Goal: Check status: Check status

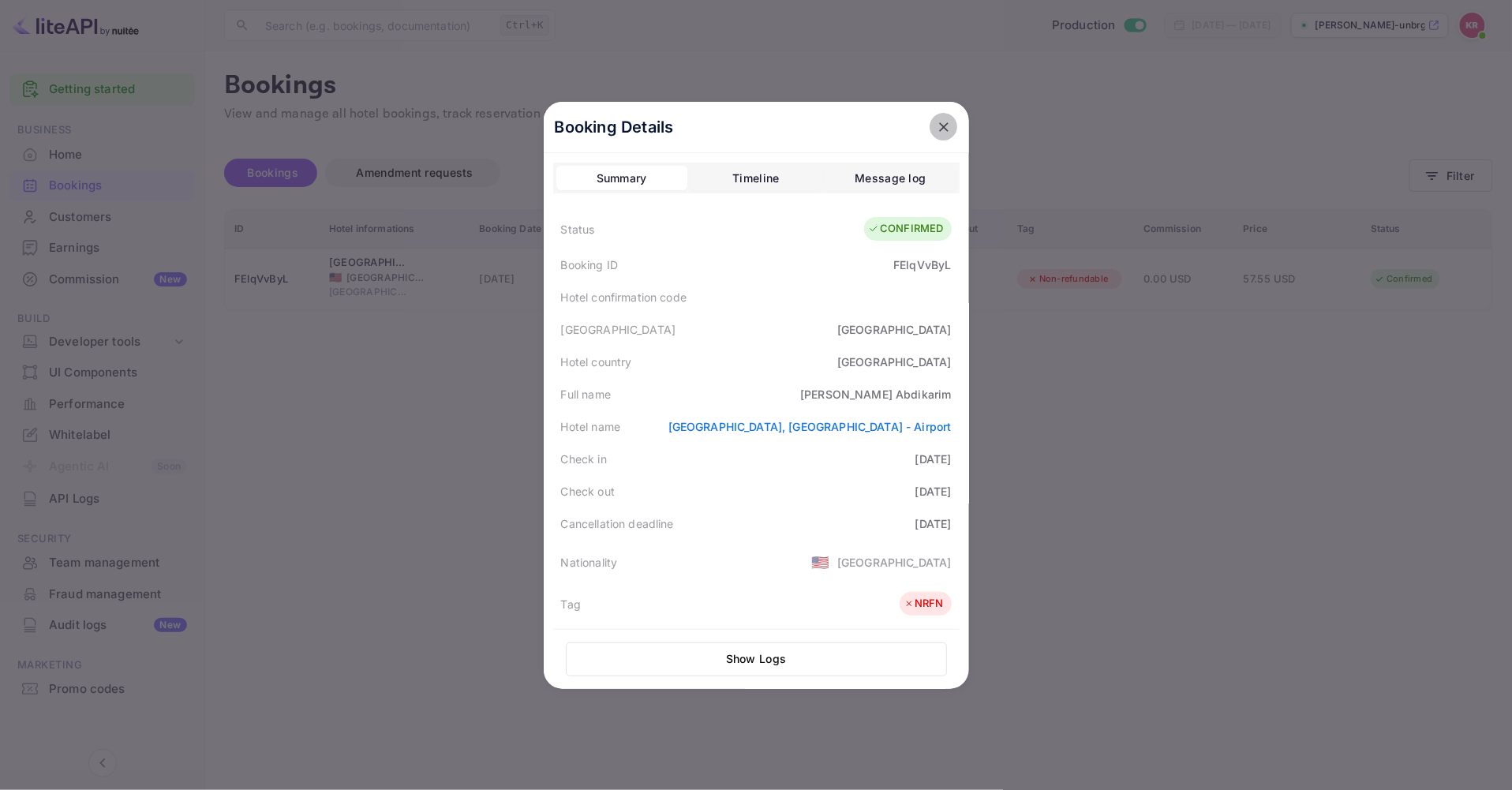
click at [939, 127] on icon "close" at bounding box center [943, 128] width 10 height 10
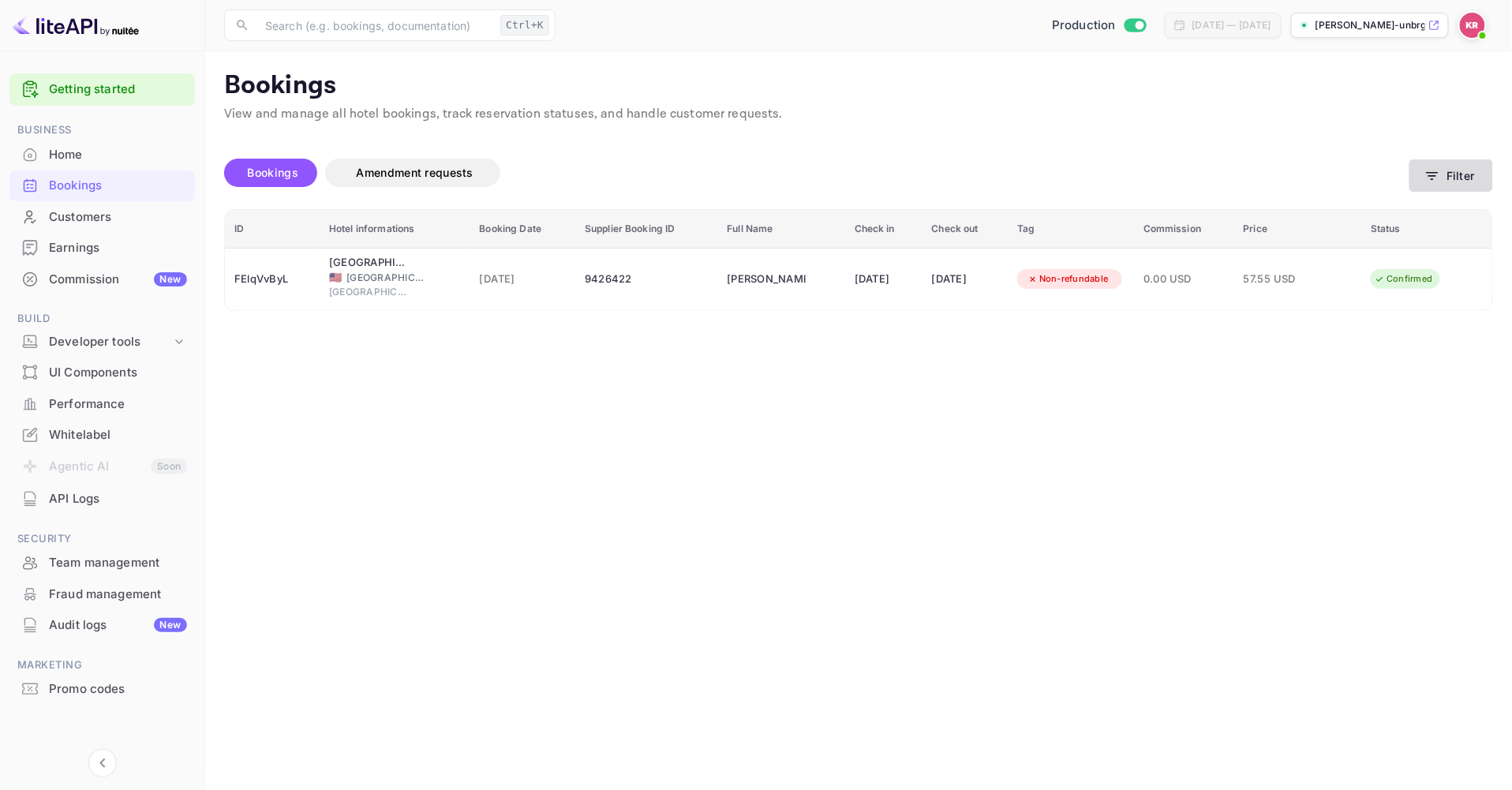
click at [1437, 181] on icon "button" at bounding box center [1432, 176] width 16 height 16
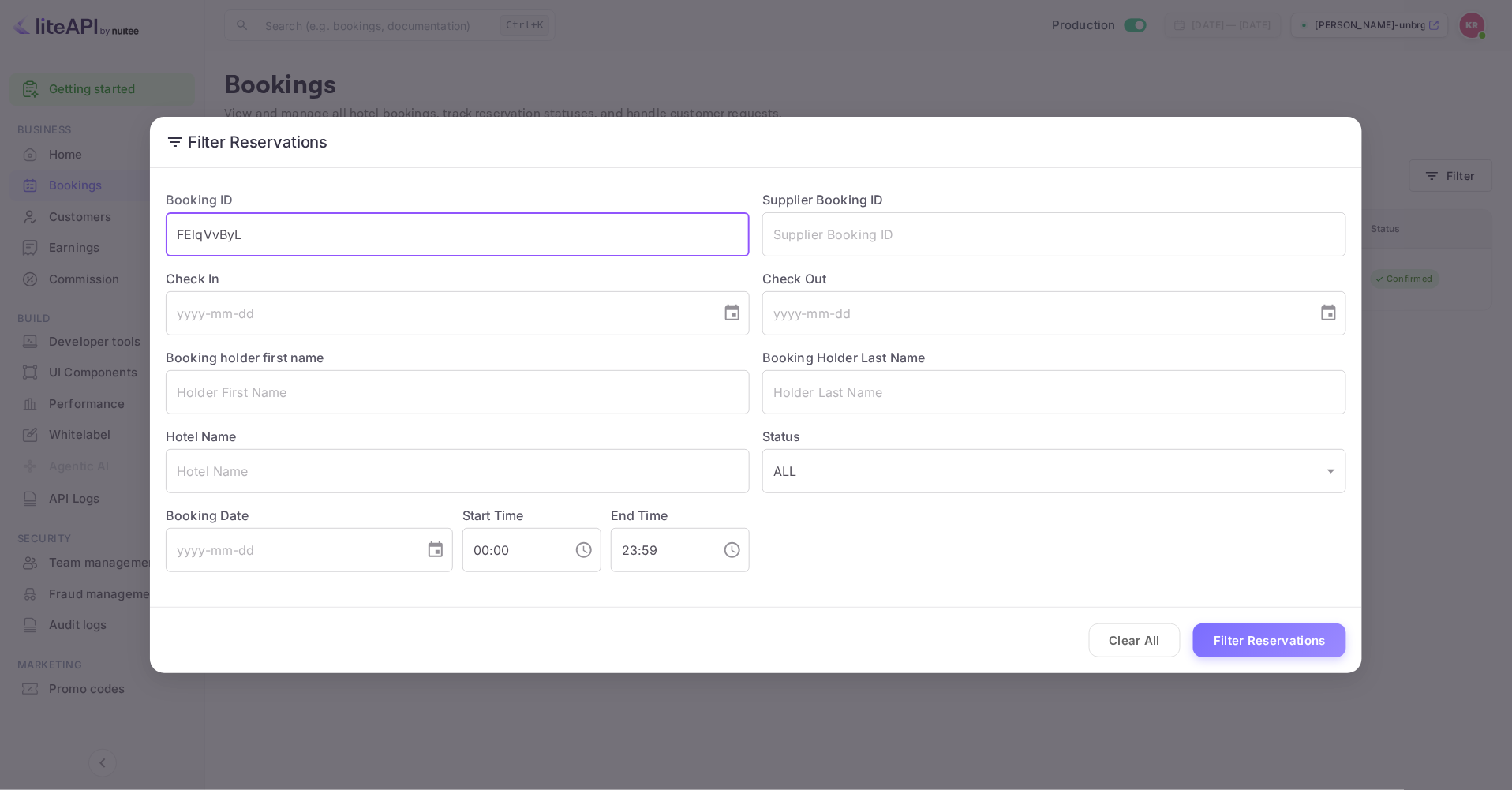
drag, startPoint x: 275, startPoint y: 247, endPoint x: 44, endPoint y: 255, distance: 231.1
click at [44, 255] on div "Filter Reservations Booking ID FElqVvByL ​ Supplier Booking ID ​ Check In ​ Che…" at bounding box center [756, 395] width 1512 height 790
paste input "cOwAXKXNR"
type input "cOwAXKXNR"
click at [1193, 623] on button "Filter Reservations" at bounding box center [1269, 640] width 153 height 34
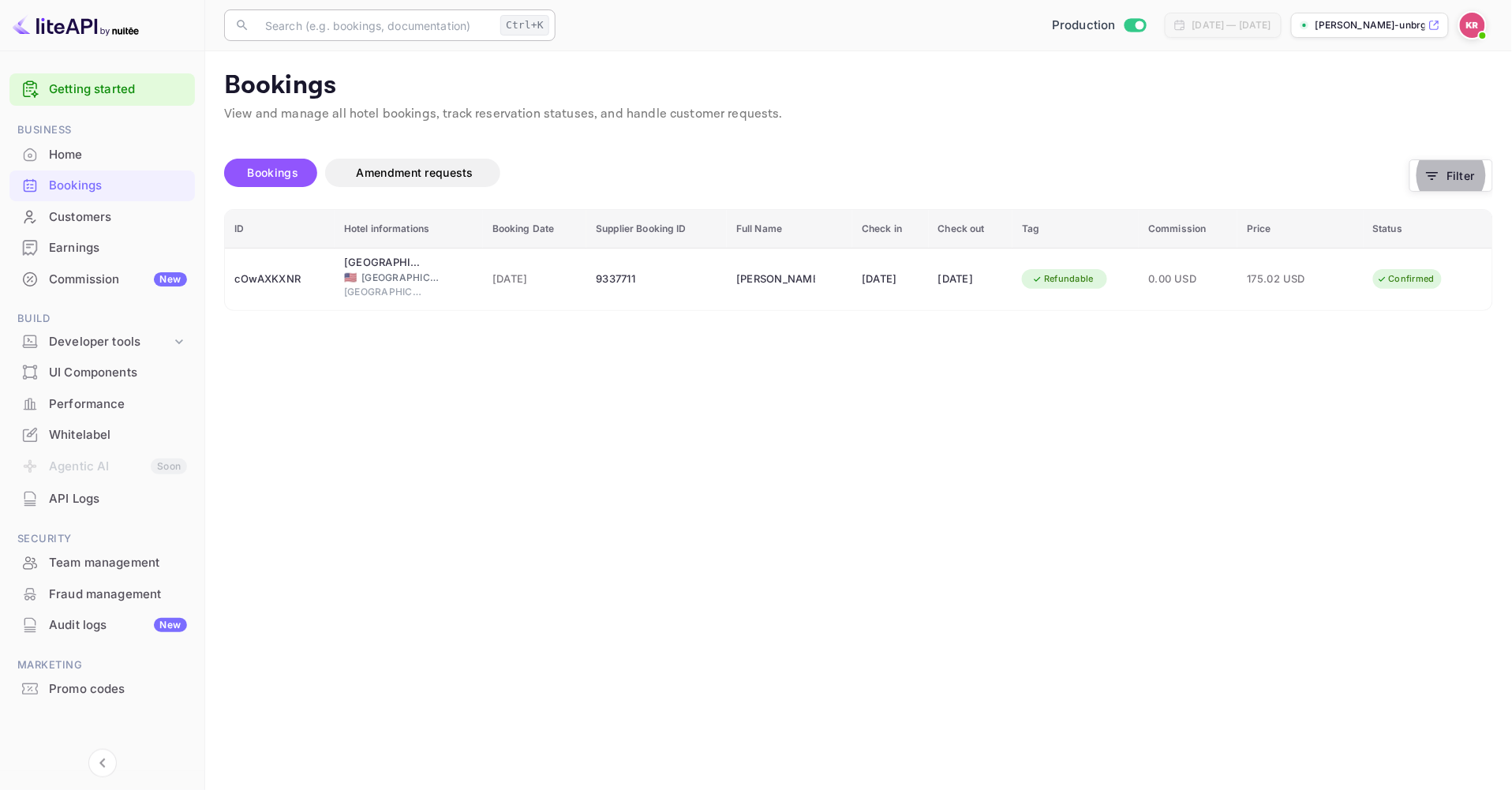
click at [398, 20] on input "text" at bounding box center [375, 25] width 239 height 31
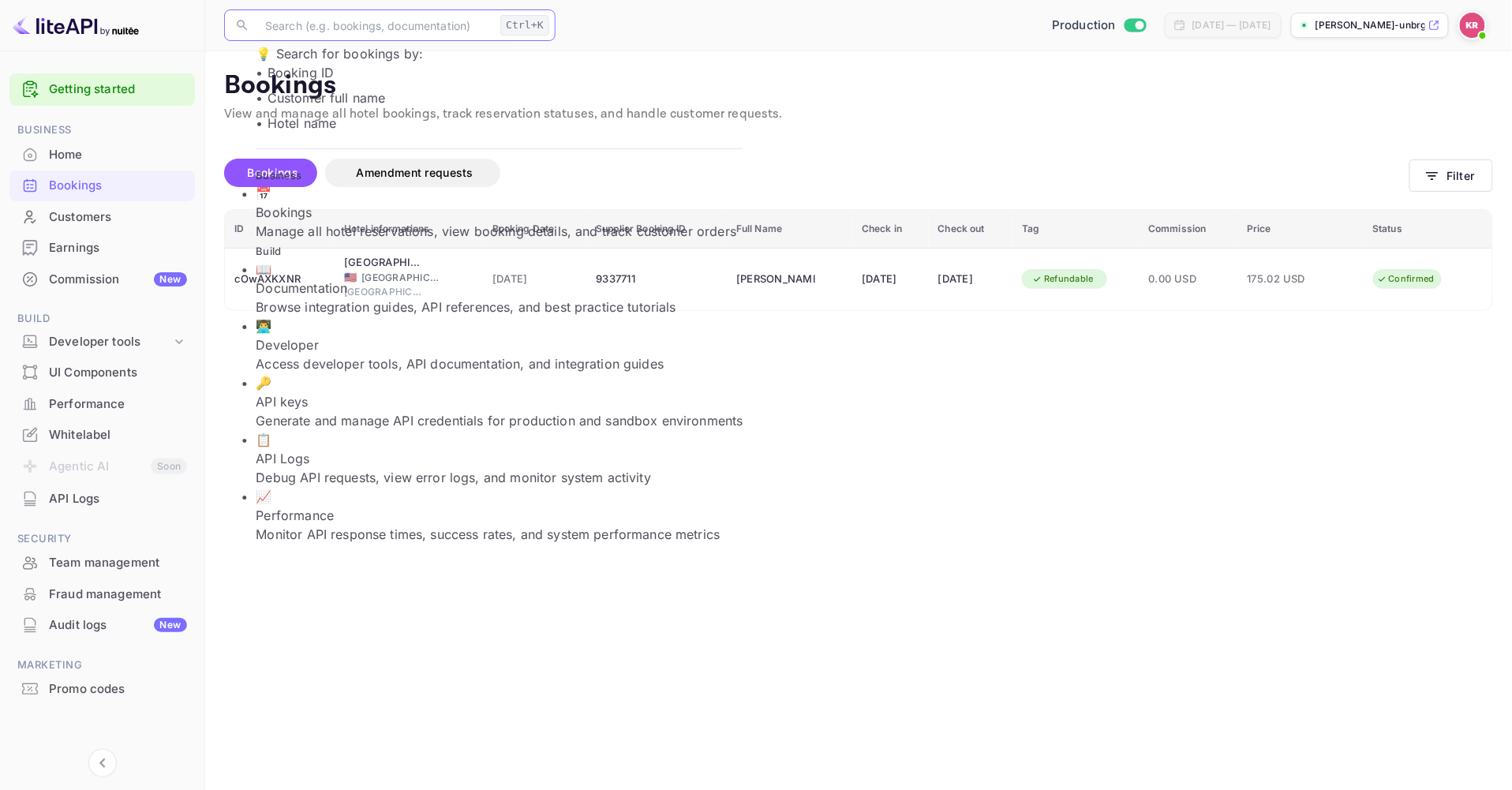
paste input "cOwAXKXNR"
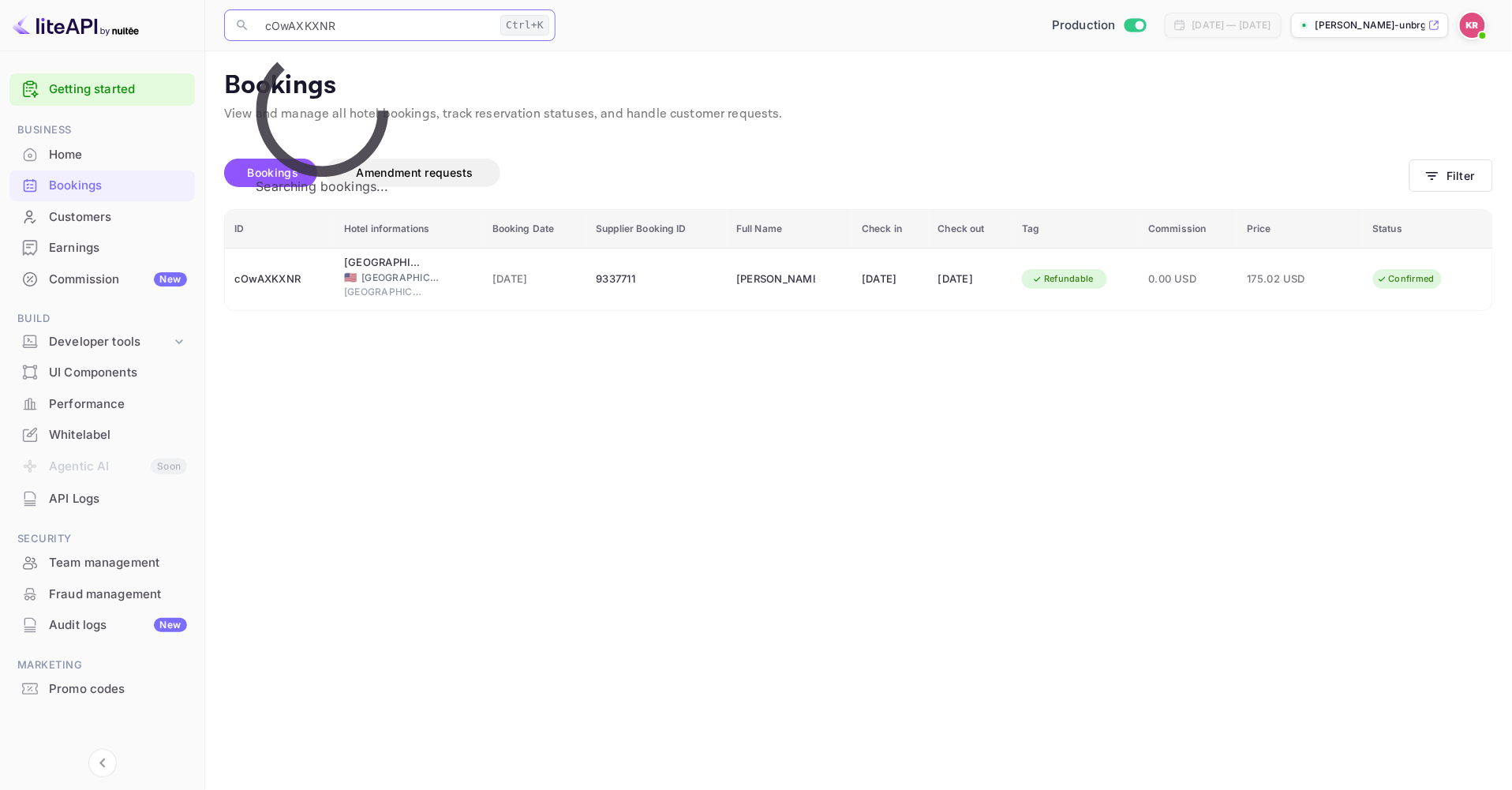
type input "cOwAXKXNR"
